Goal: Task Accomplishment & Management: Use online tool/utility

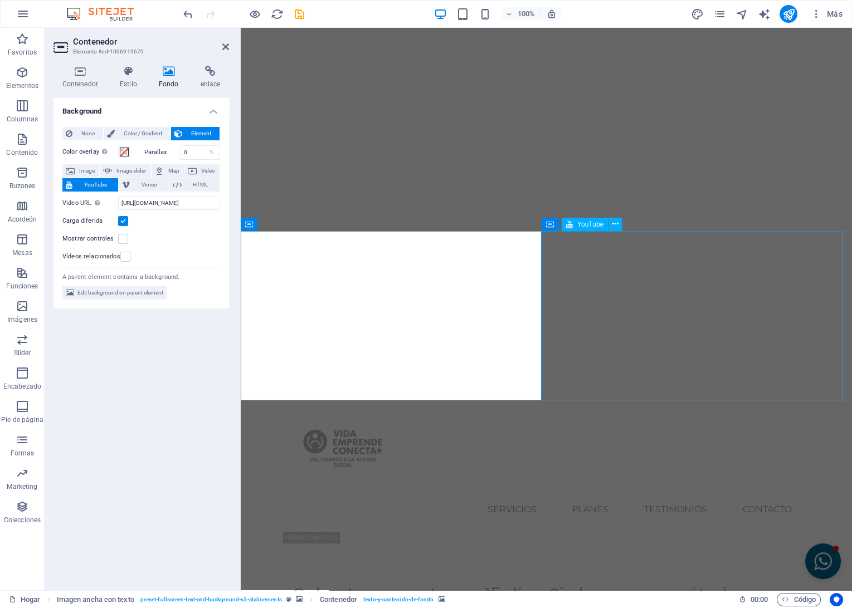
scroll to position [62, 0]
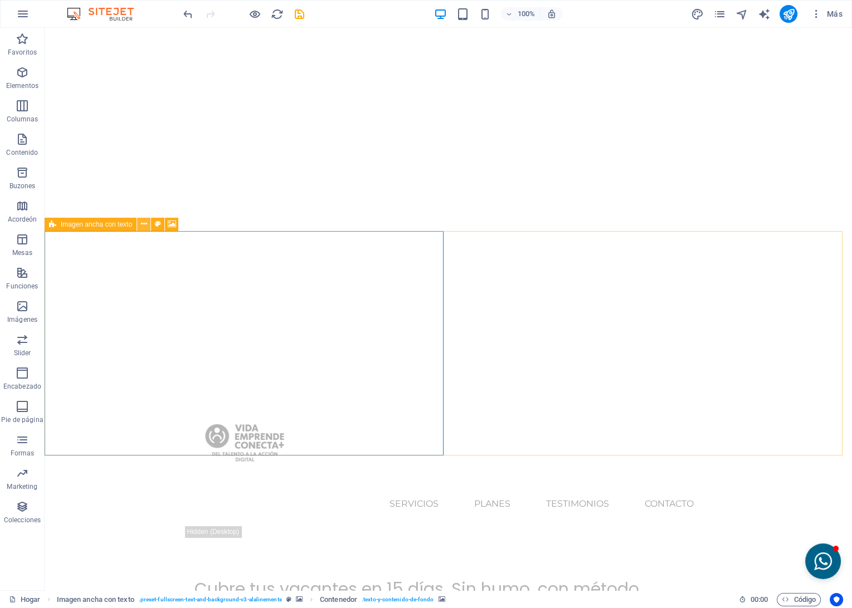
click at [144, 226] on icon at bounding box center [144, 224] width 6 height 12
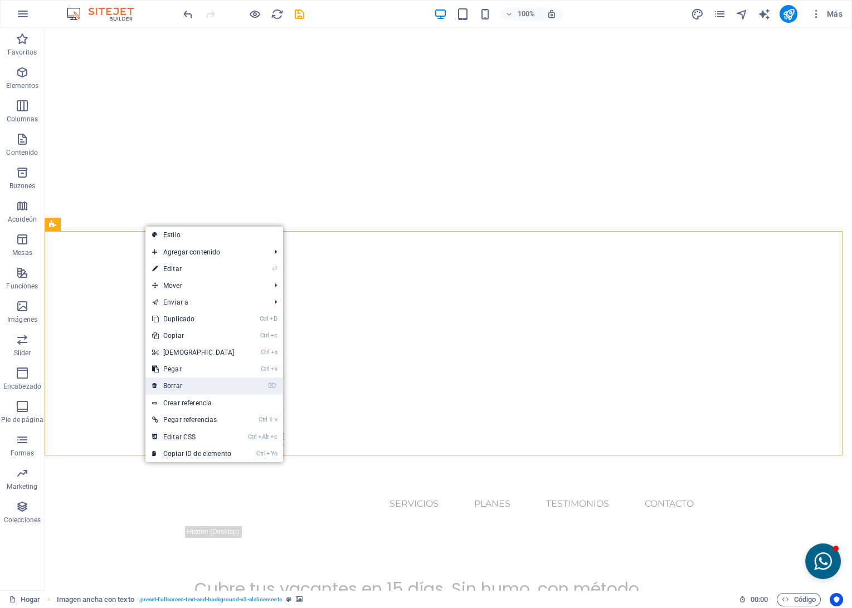
click at [179, 382] on link "⌦ Borrar" at bounding box center [193, 386] width 96 height 17
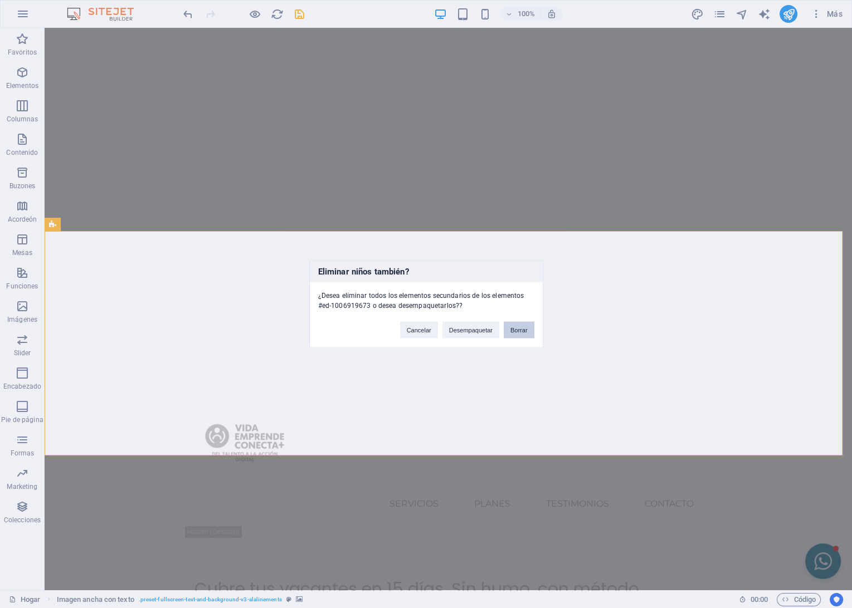
click at [513, 334] on button "Borrar" at bounding box center [518, 330] width 31 height 17
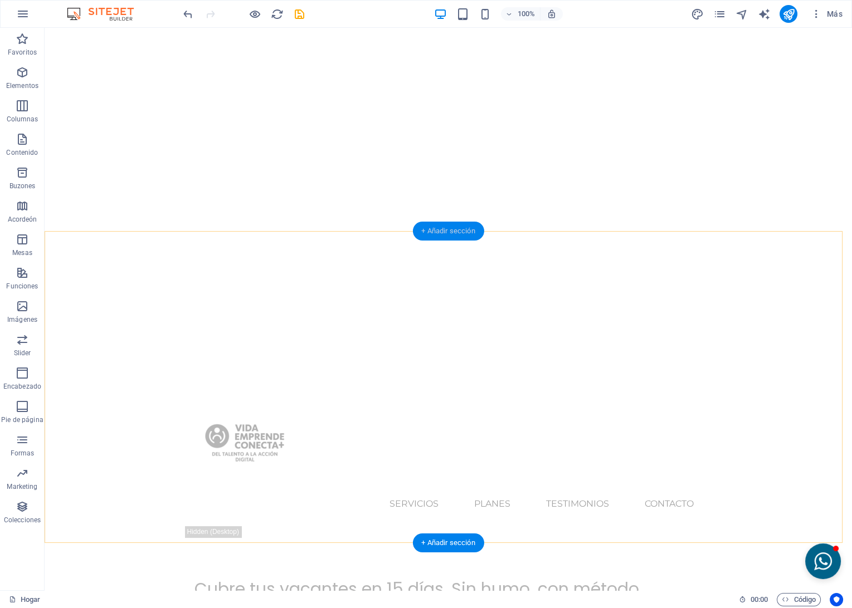
click at [434, 232] on div "+ Añadir sección" at bounding box center [447, 231] width 71 height 19
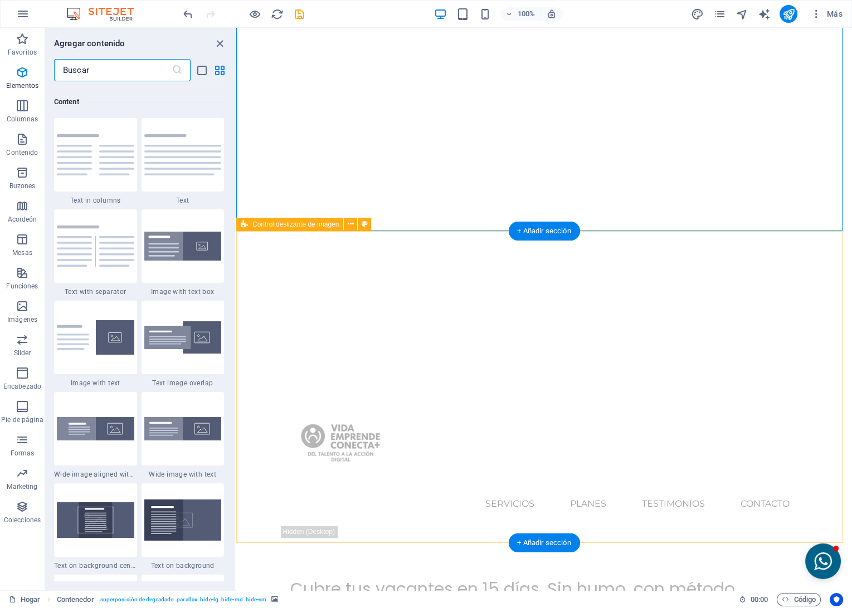
scroll to position [1948, 0]
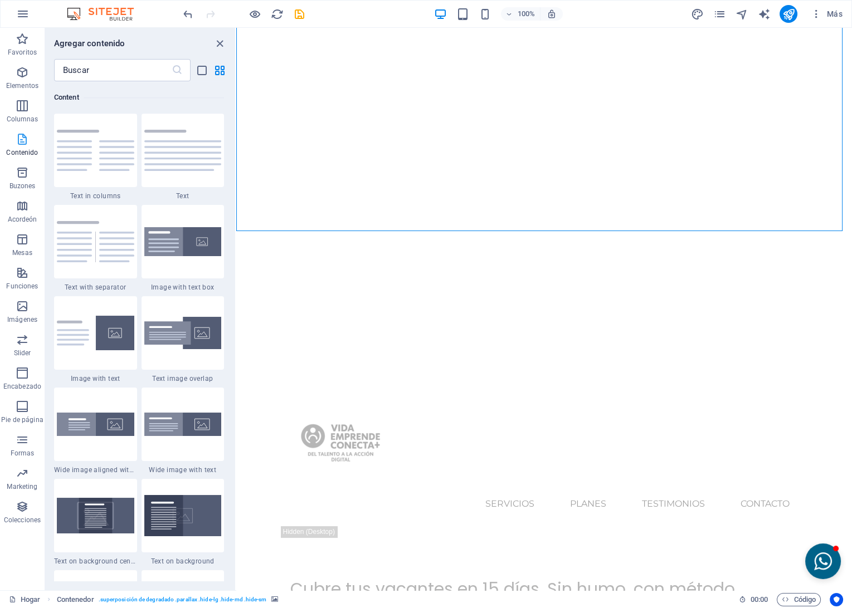
click at [26, 140] on icon "button" at bounding box center [22, 139] width 13 height 13
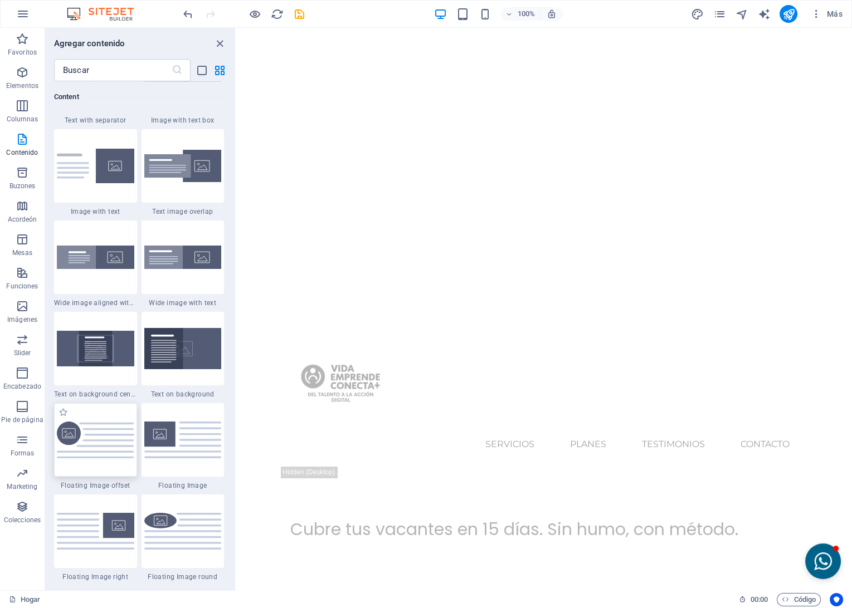
scroll to position [2072, 0]
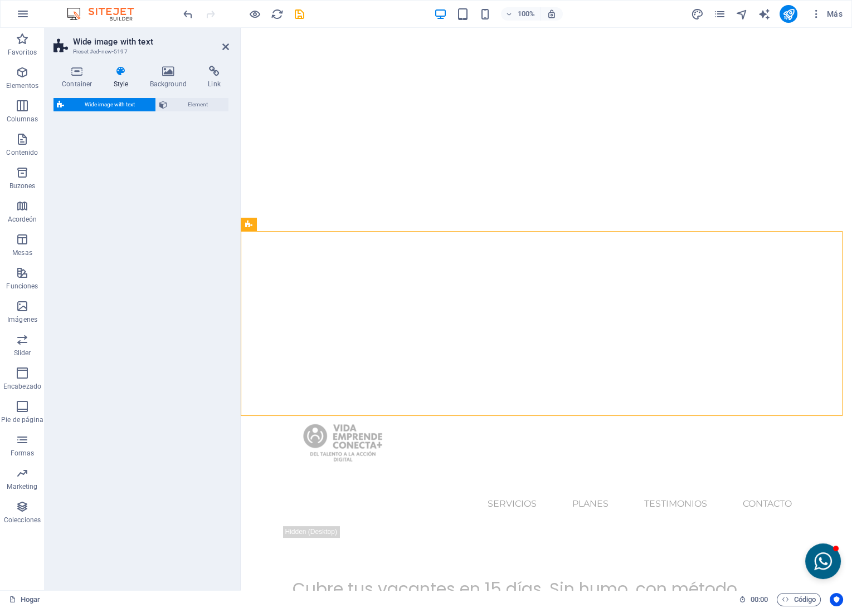
select select "%"
select select "rem"
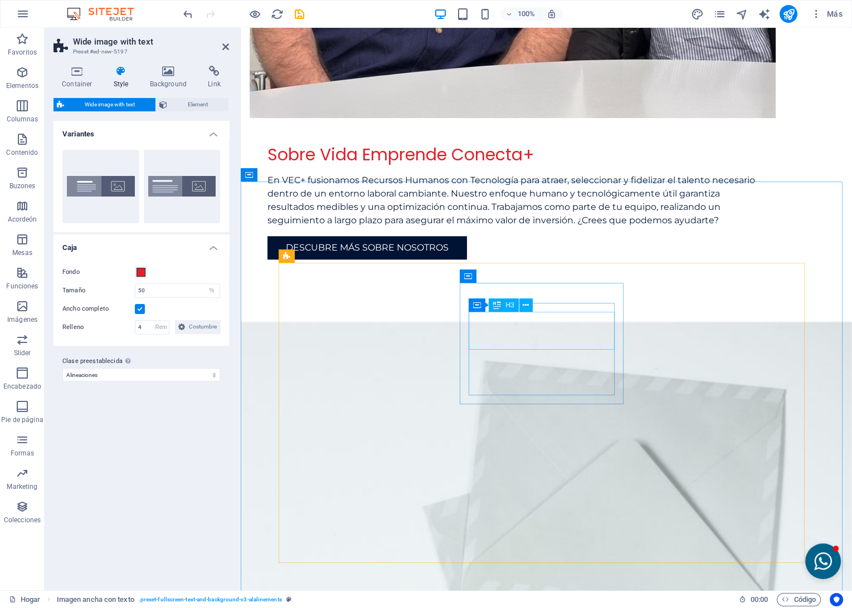
scroll to position [1980, 0]
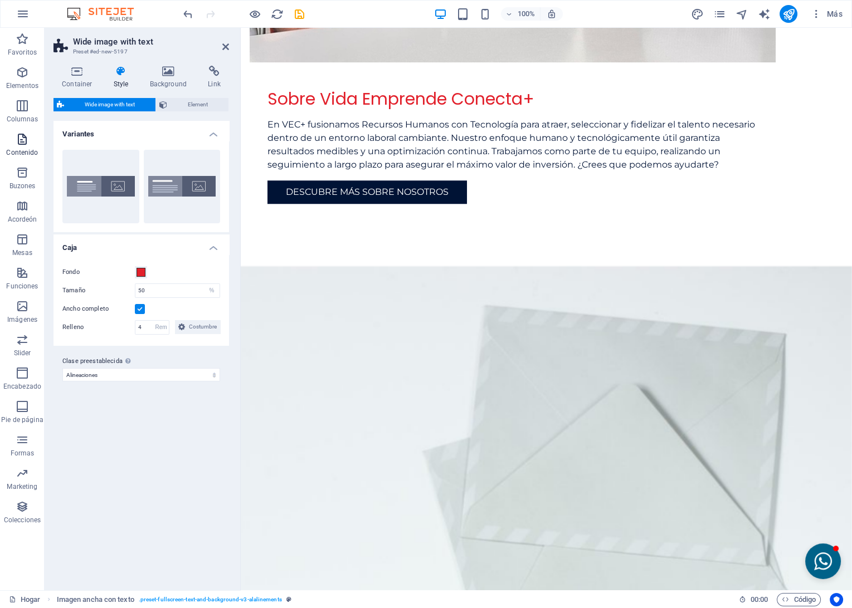
click at [25, 150] on p "Contenido" at bounding box center [22, 152] width 32 height 9
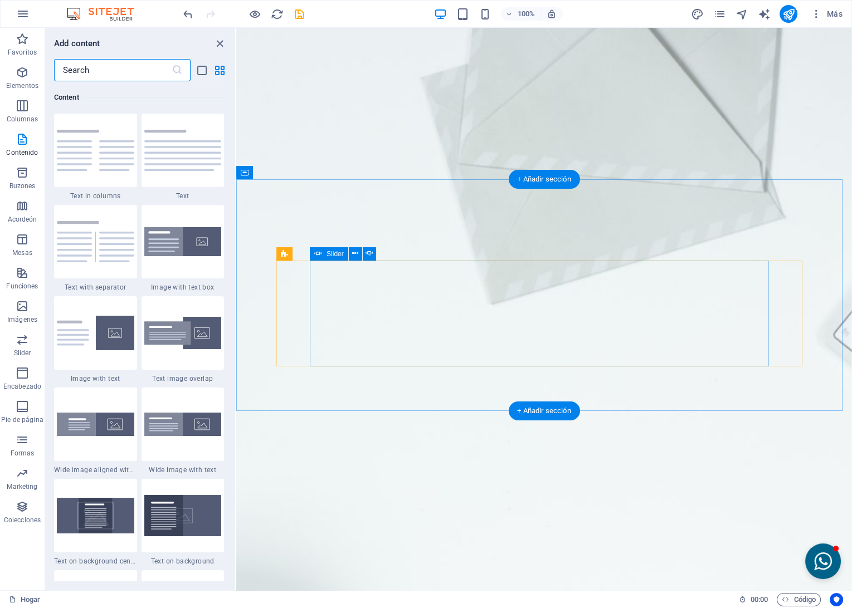
scroll to position [2413, 0]
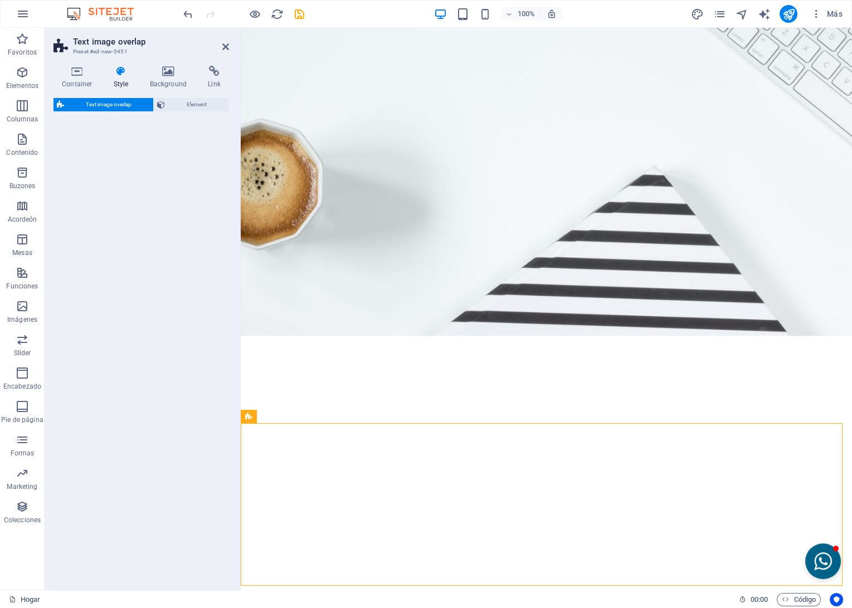
select select "rem"
select select "px"
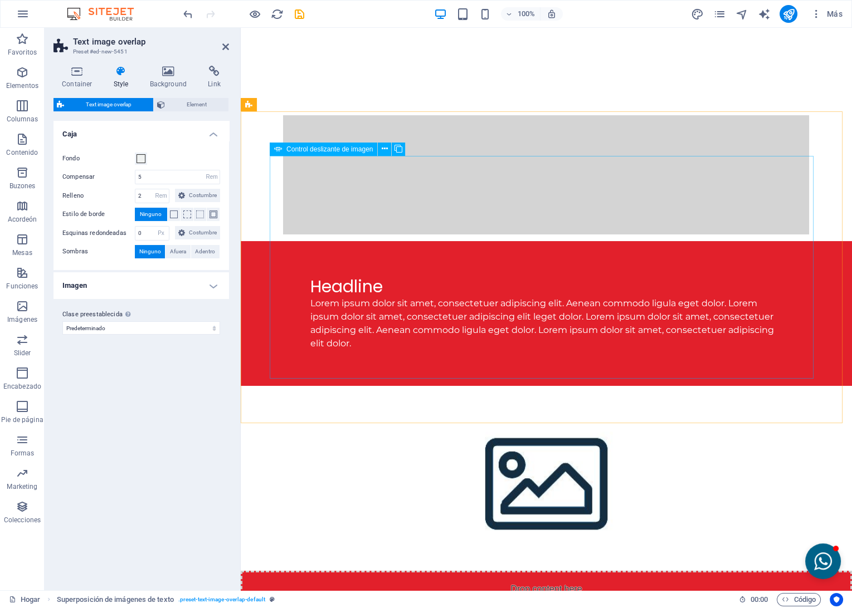
scroll to position [247, 0]
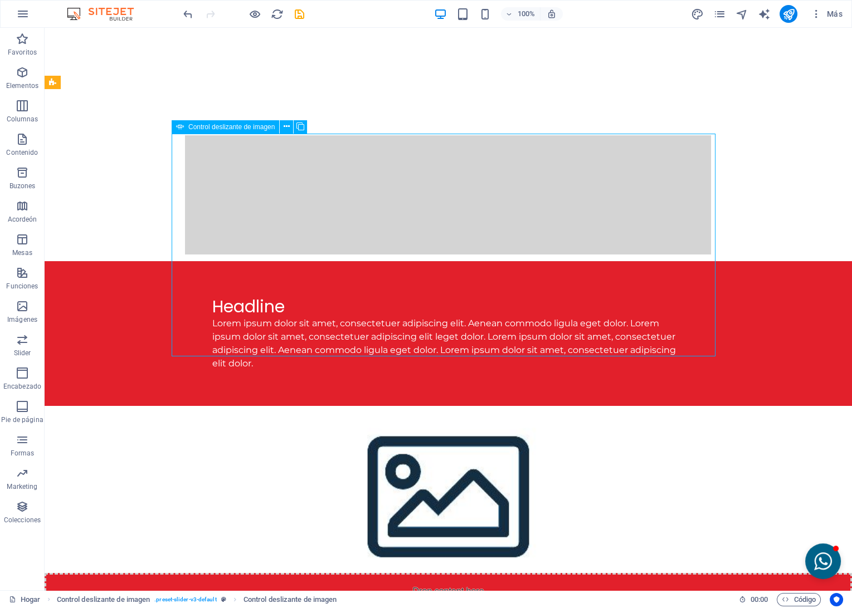
scroll to position [252, 0]
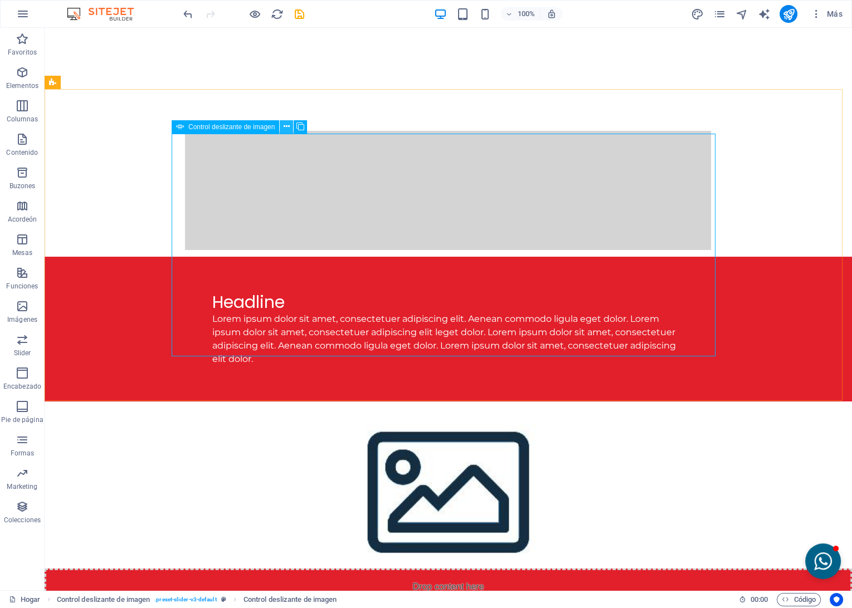
click at [286, 124] on icon at bounding box center [286, 127] width 6 height 12
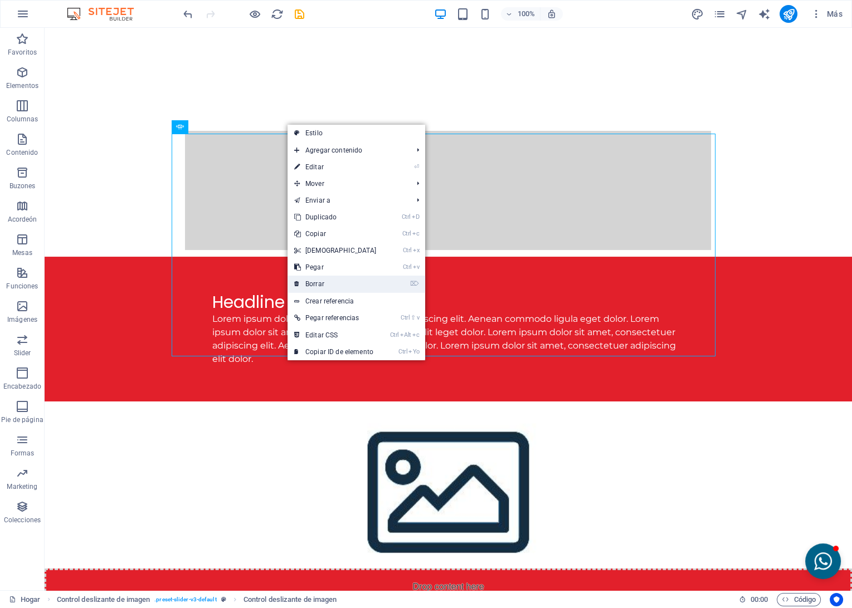
click at [322, 287] on link "⌦ Borrar" at bounding box center [335, 284] width 96 height 17
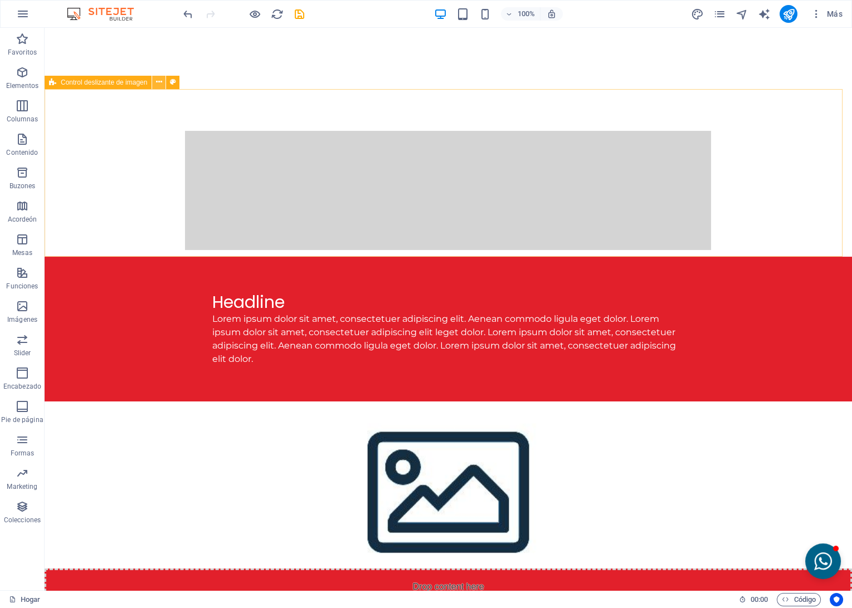
click at [156, 84] on icon at bounding box center [159, 82] width 6 height 12
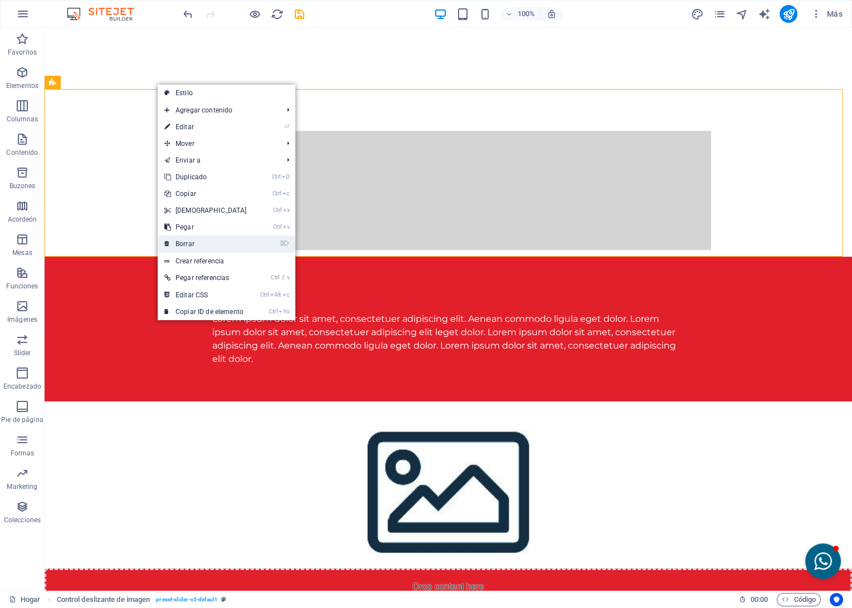
click at [182, 247] on link "⌦ Borrar" at bounding box center [206, 244] width 96 height 17
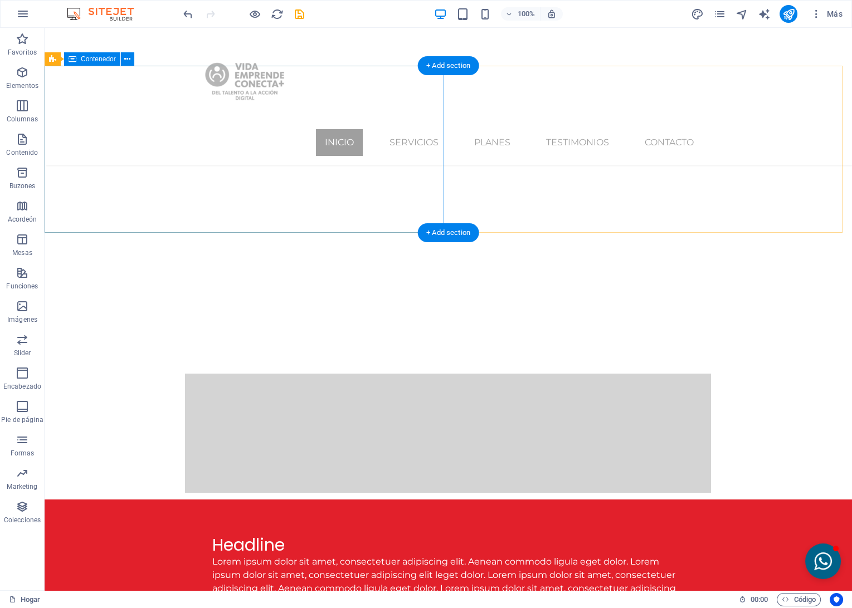
scroll to position [4, 0]
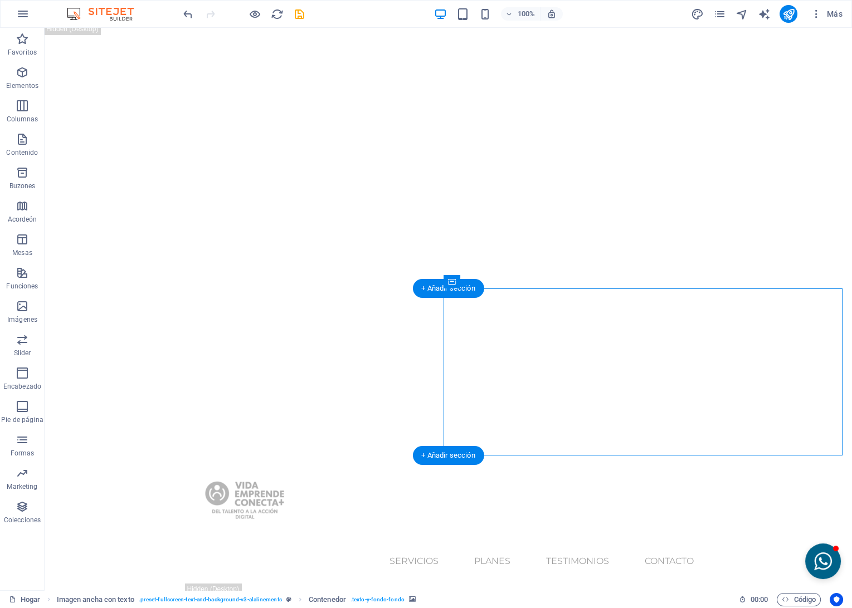
select select "px"
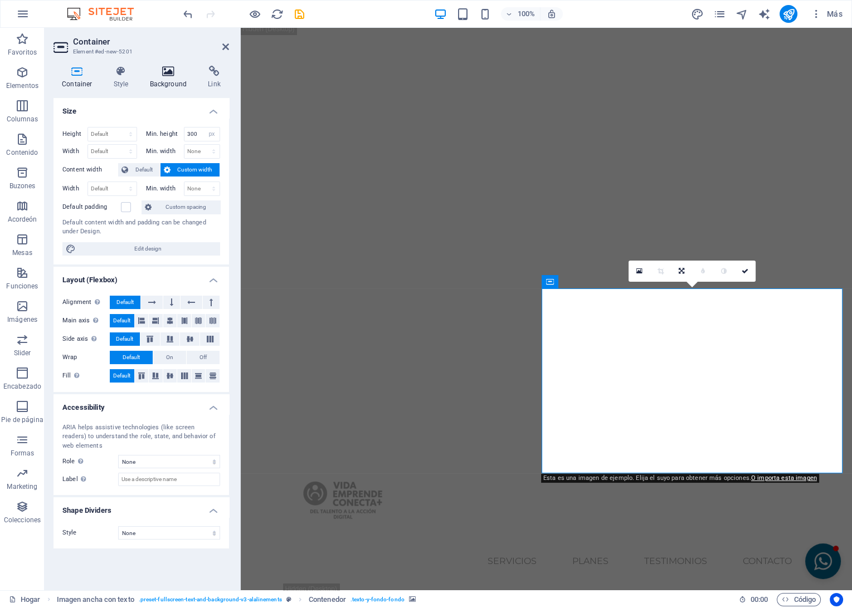
click at [167, 79] on h4 "Background" at bounding box center [170, 77] width 58 height 23
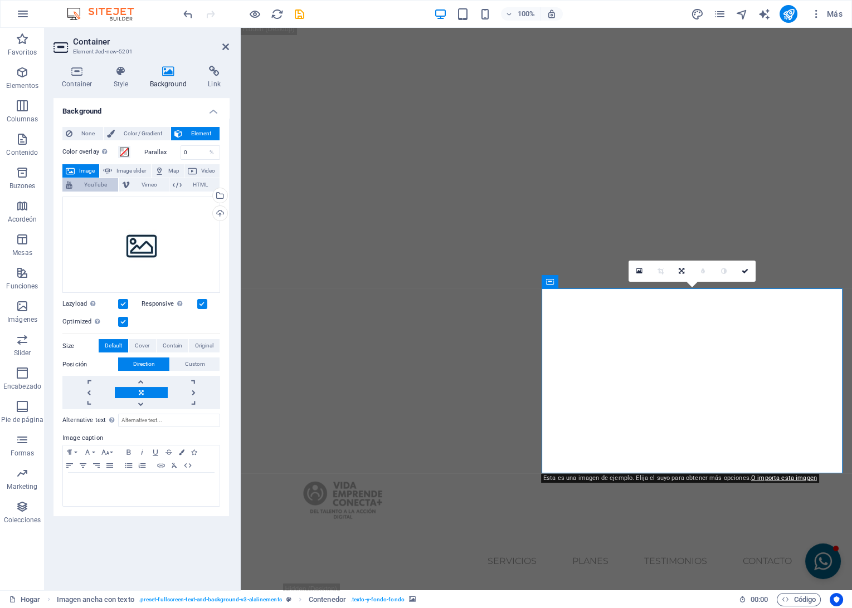
click at [93, 184] on span "YouTube" at bounding box center [95, 184] width 39 height 13
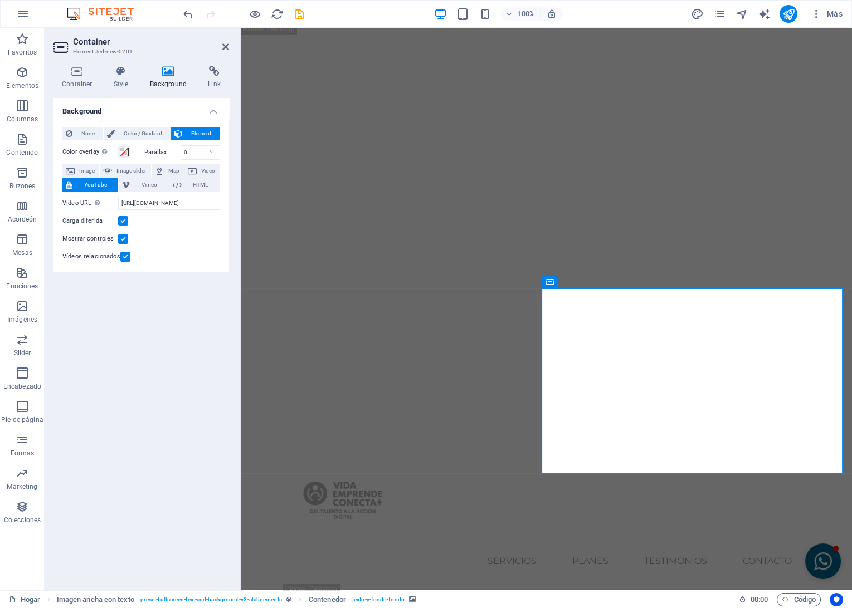
click at [123, 241] on label at bounding box center [123, 239] width 10 height 10
click at [0, 0] on input "Mostrar controles" at bounding box center [0, 0] width 0 height 0
click at [124, 254] on label at bounding box center [125, 257] width 10 height 10
click at [0, 0] on input "Vídeos relacionados" at bounding box center [0, 0] width 0 height 0
click at [143, 200] on input "[URL][DOMAIN_NAME]" at bounding box center [169, 203] width 102 height 13
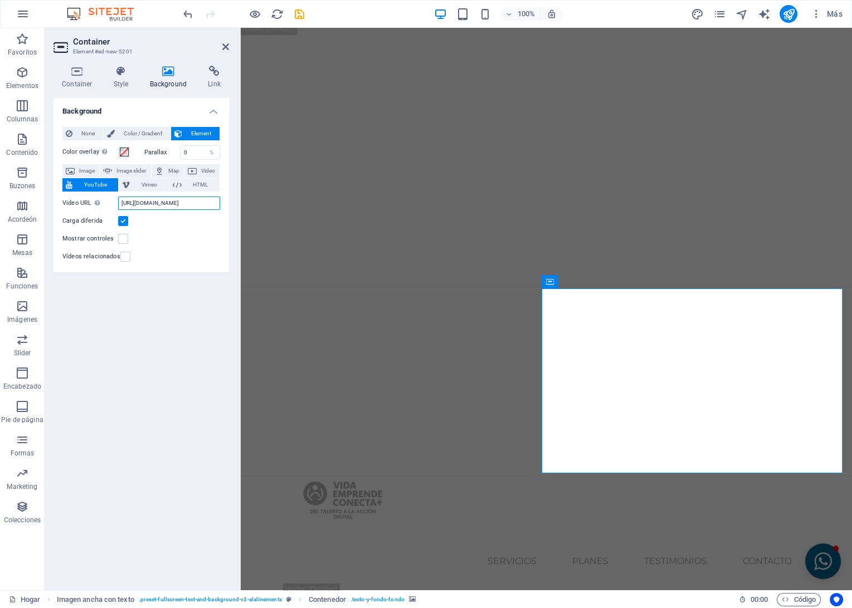
click at [143, 200] on input "[URL][DOMAIN_NAME]" at bounding box center [169, 203] width 102 height 13
paste input "[DOMAIN_NAME][URL]"
type input "[URL][DOMAIN_NAME]"
click at [295, 13] on icon "Salvar" at bounding box center [299, 14] width 13 height 13
